Goal: Find specific page/section: Find specific page/section

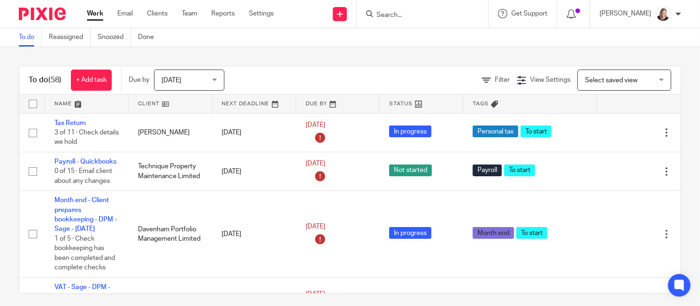
click at [412, 16] on input "Search" at bounding box center [417, 15] width 84 height 8
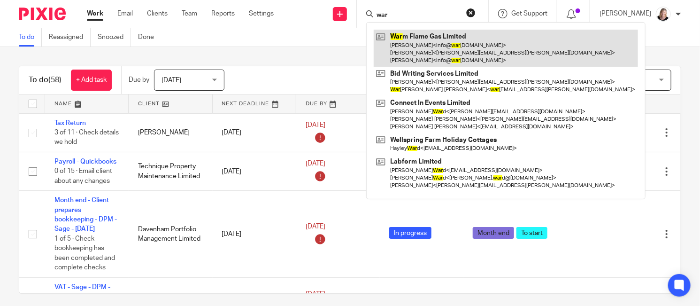
type input "war"
click at [414, 38] on link at bounding box center [506, 48] width 264 height 37
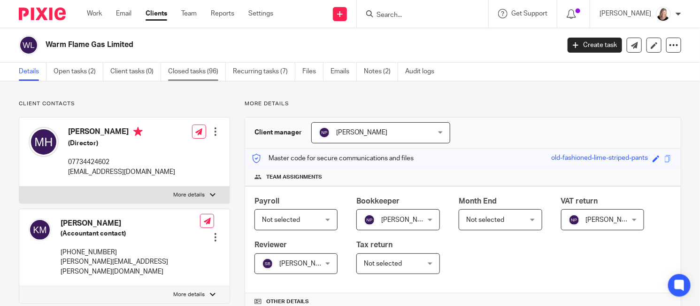
click at [177, 69] on link "Closed tasks (96)" at bounding box center [197, 71] width 58 height 18
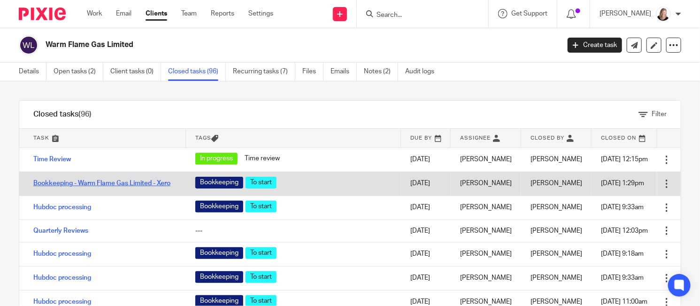
click at [98, 180] on link "Bookkeeping - Warm Flame Gas Limited - Xero" at bounding box center [101, 183] width 137 height 7
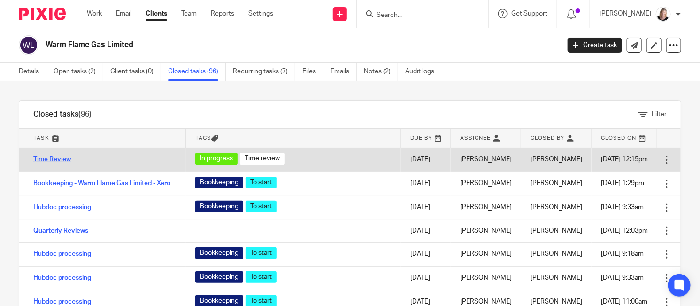
click at [49, 158] on link "Time Review" at bounding box center [52, 159] width 38 height 7
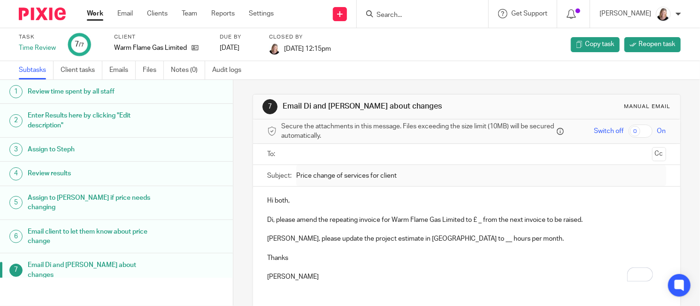
click at [55, 118] on h1 "Enter Results here by clicking "Edit description"" at bounding box center [93, 120] width 130 height 24
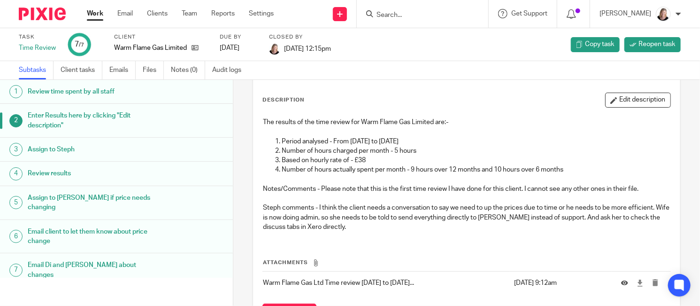
scroll to position [59, 0]
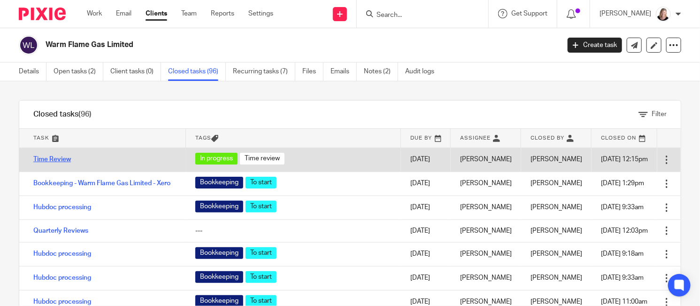
click at [60, 161] on link "Time Review" at bounding box center [52, 159] width 38 height 7
